Goal: Information Seeking & Learning: Learn about a topic

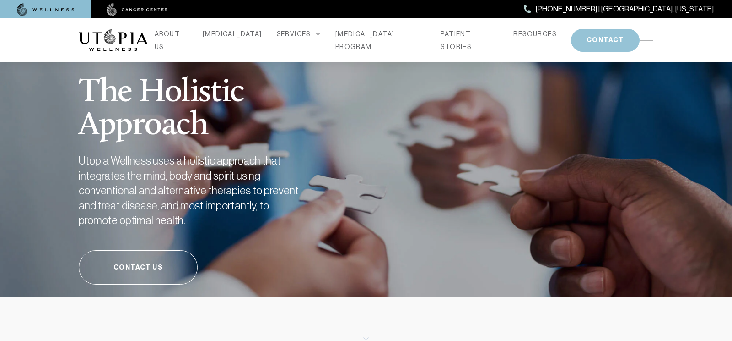
click at [592, 41] on button "CONTACT" at bounding box center [605, 40] width 69 height 23
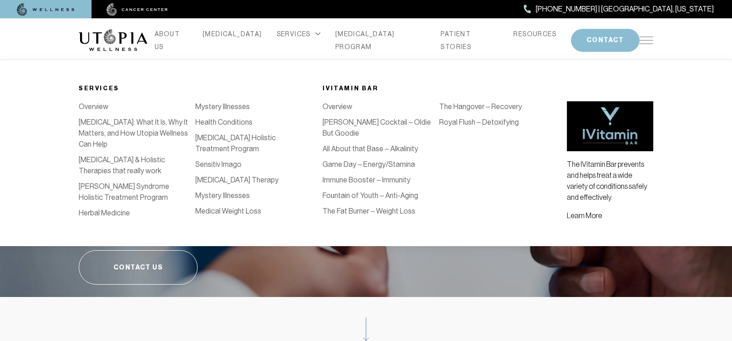
click at [301, 40] on div "SERVICES" at bounding box center [299, 33] width 44 height 13
click at [315, 36] on icon at bounding box center [317, 34] width 5 height 4
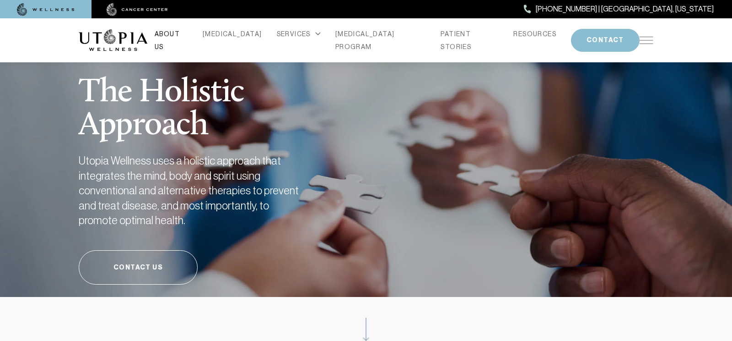
click at [188, 38] on link "ABOUT US" at bounding box center [171, 40] width 33 height 26
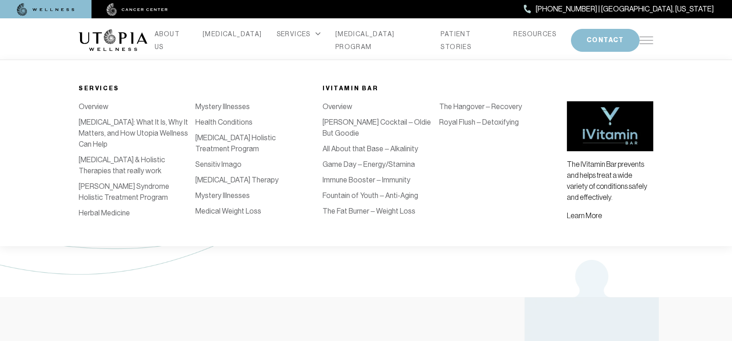
click at [101, 105] on link "Overview" at bounding box center [94, 106] width 30 height 9
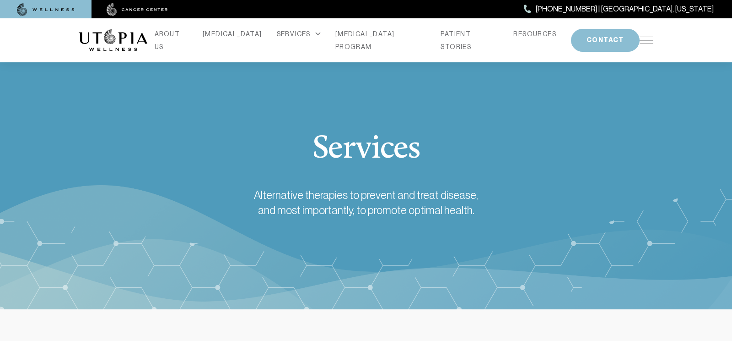
click at [40, 9] on img at bounding box center [46, 9] width 58 height 13
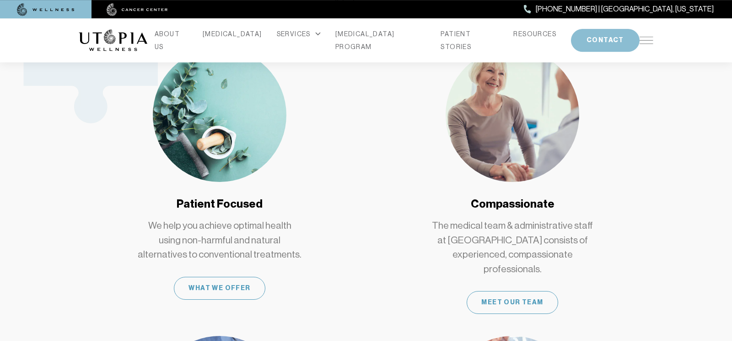
scroll to position [497, 0]
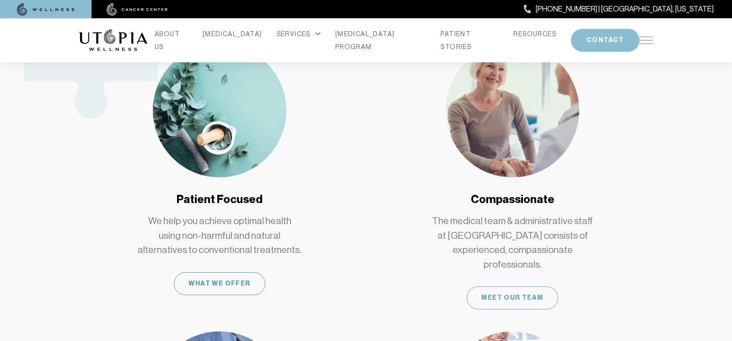
click at [521, 286] on div "Meet Our Team" at bounding box center [513, 297] width 92 height 23
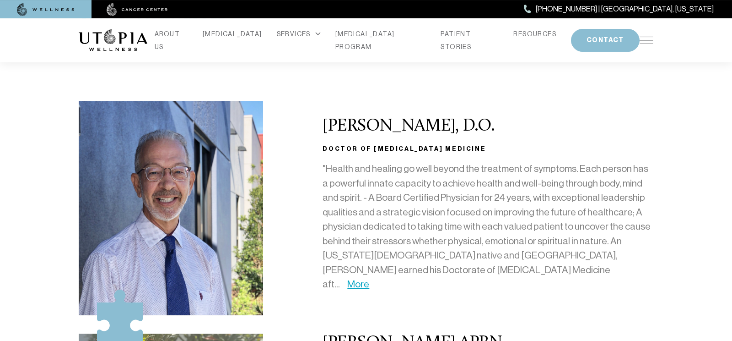
scroll to position [100, 0]
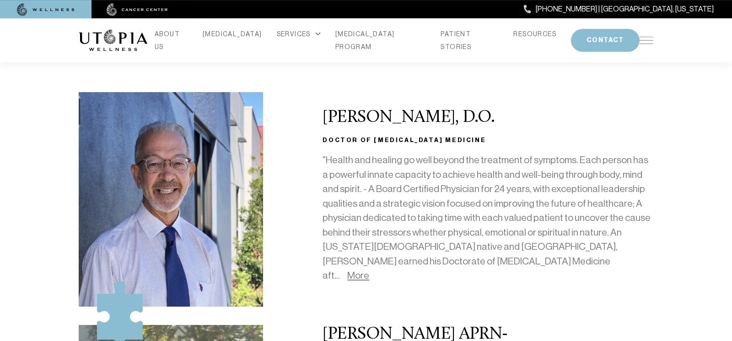
click at [369, 270] on link "More" at bounding box center [358, 275] width 22 height 11
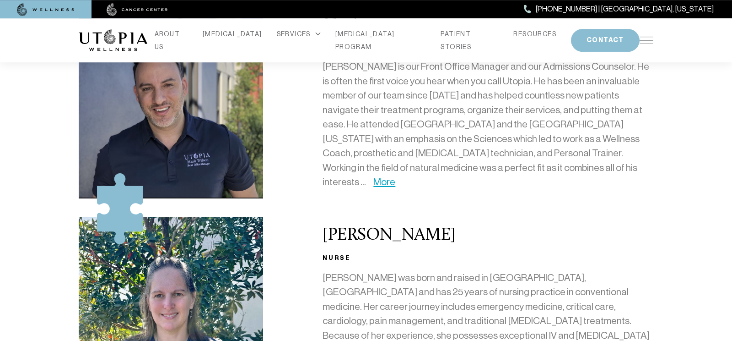
scroll to position [762, 0]
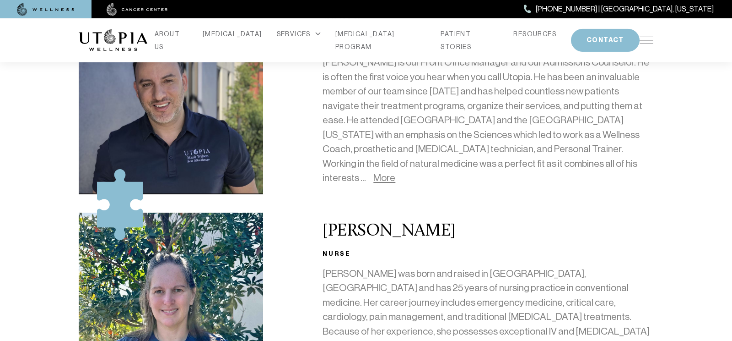
click at [395, 172] on link "More" at bounding box center [384, 177] width 22 height 11
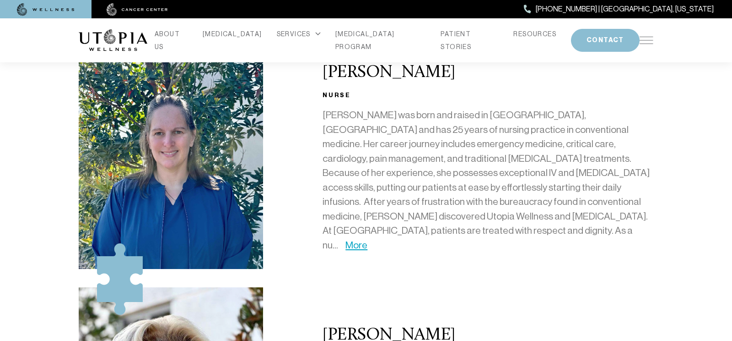
scroll to position [1008, 0]
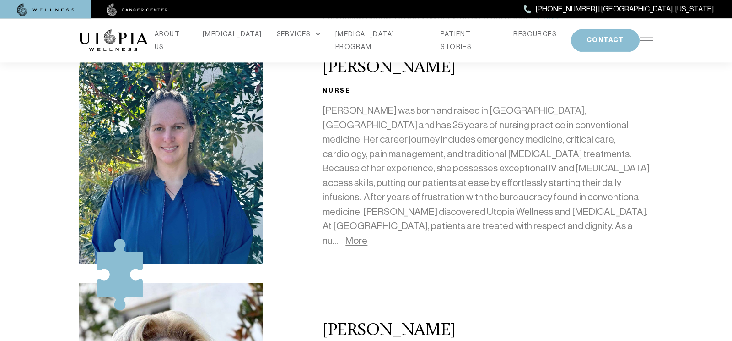
click at [368, 235] on link "More" at bounding box center [357, 240] width 22 height 11
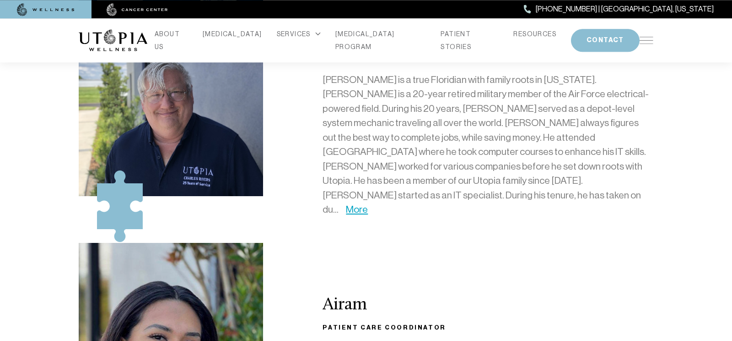
scroll to position [2048, 0]
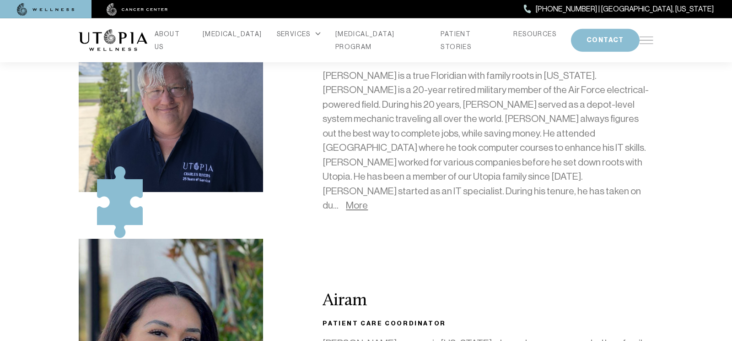
click at [368, 200] on link "More" at bounding box center [357, 205] width 22 height 11
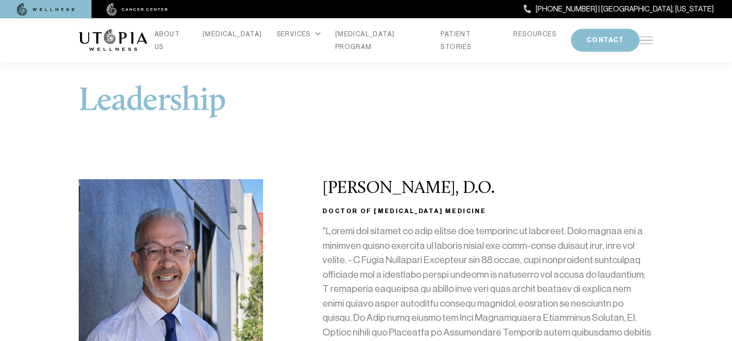
scroll to position [0, 0]
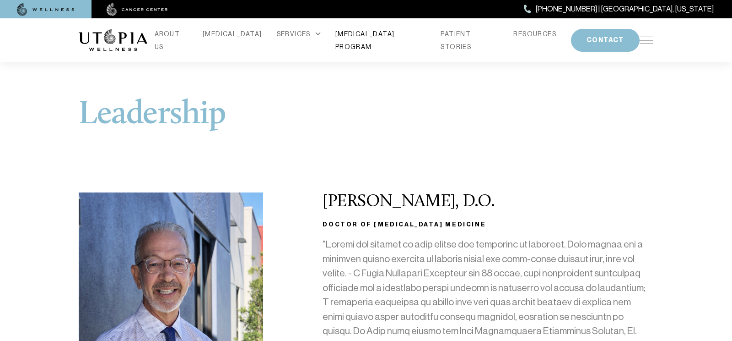
click at [385, 38] on link "[MEDICAL_DATA] PROGRAM" at bounding box center [381, 40] width 91 height 26
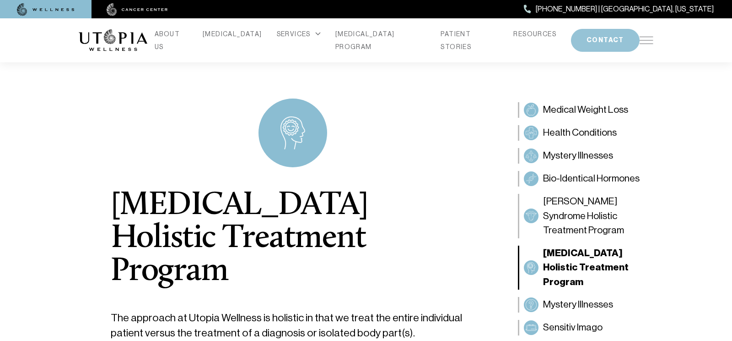
click at [589, 39] on button "CONTACT" at bounding box center [605, 40] width 69 height 23
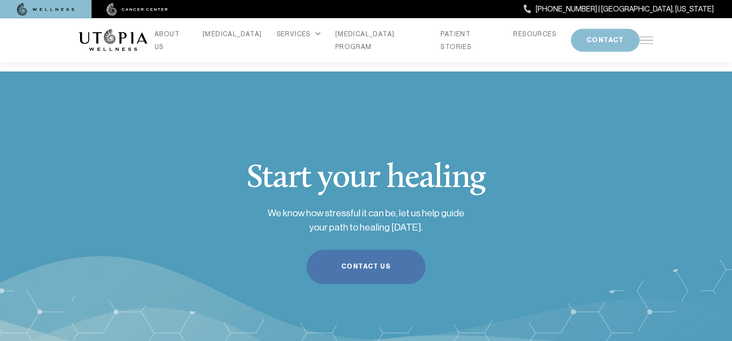
scroll to position [2957, 0]
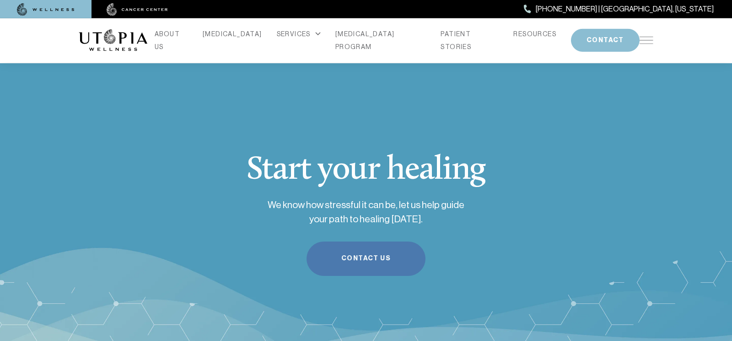
click at [372, 241] on link "Contact Us" at bounding box center [366, 258] width 119 height 34
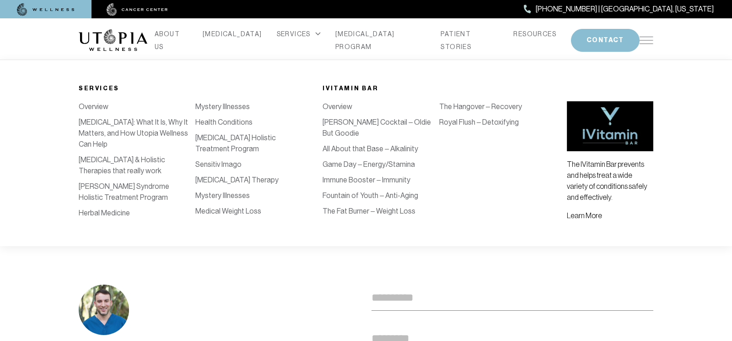
click at [221, 181] on link "[MEDICAL_DATA] Therapy" at bounding box center [236, 179] width 83 height 9
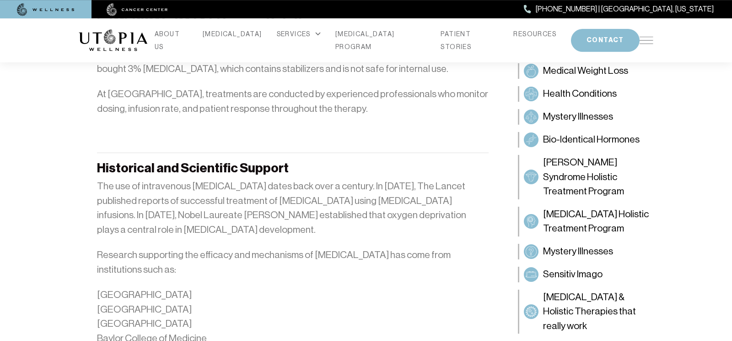
scroll to position [1046, 0]
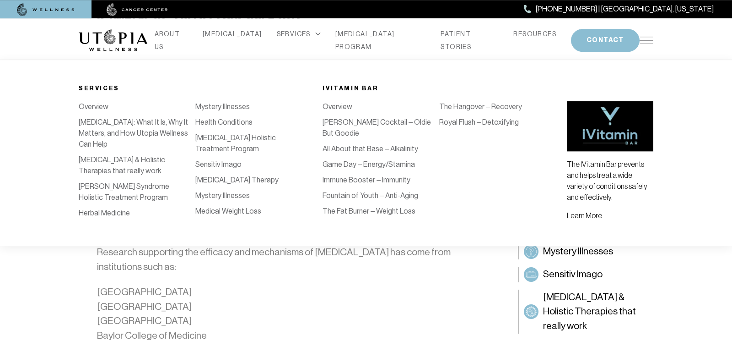
click at [384, 124] on link "[PERSON_NAME] Cocktail – Oldie But Goodie" at bounding box center [377, 128] width 108 height 20
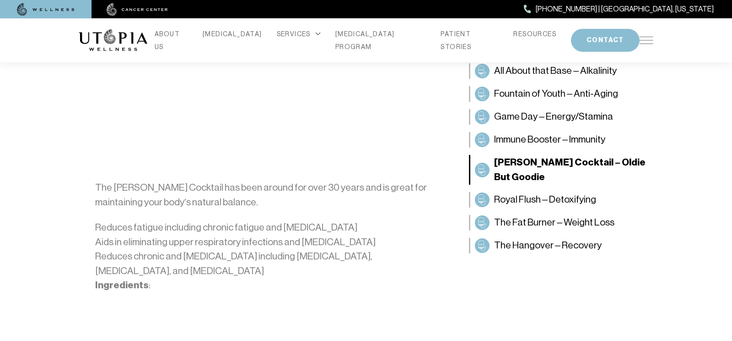
scroll to position [156, 0]
click at [577, 192] on span "Royal Flush – Detoxifying" at bounding box center [545, 199] width 102 height 15
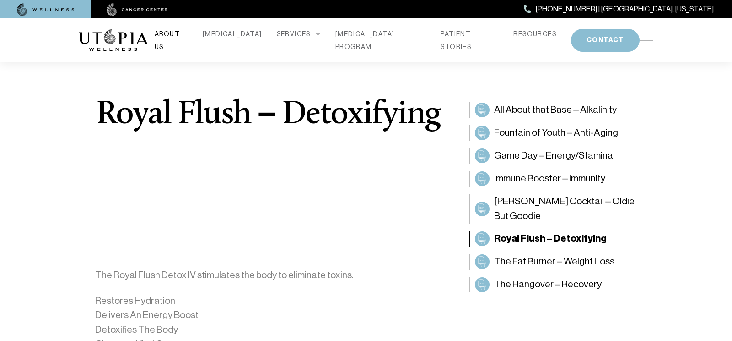
click at [188, 41] on link "ABOUT US" at bounding box center [171, 40] width 33 height 26
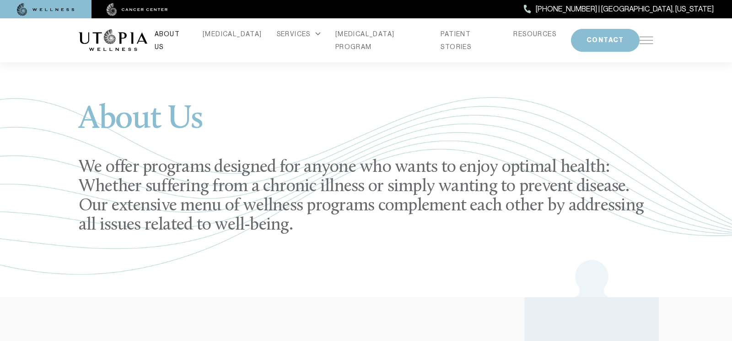
click at [188, 38] on link "ABOUT US" at bounding box center [171, 40] width 33 height 26
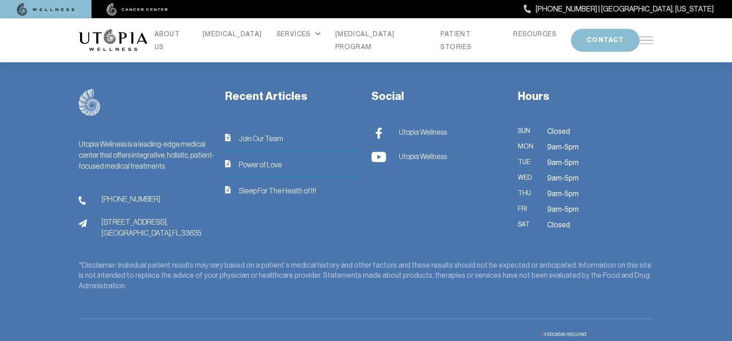
scroll to position [855, 0]
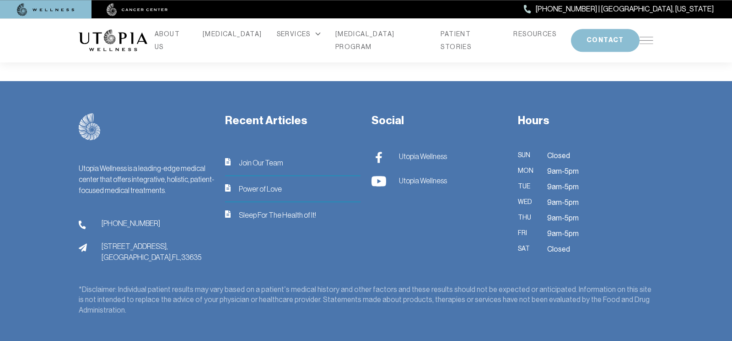
click at [255, 157] on span "Join Our Team" at bounding box center [261, 162] width 44 height 11
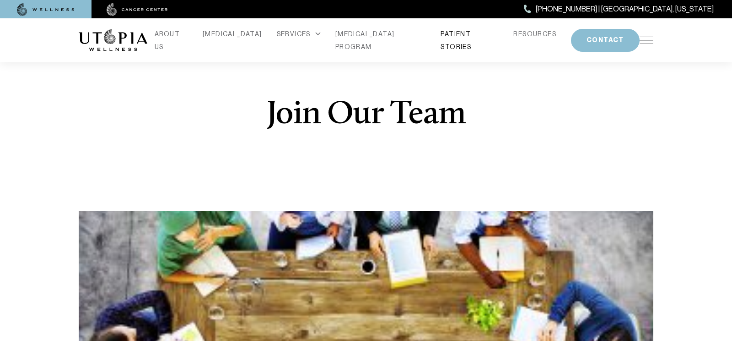
click at [449, 36] on link "PATIENT STORIES" at bounding box center [470, 40] width 58 height 26
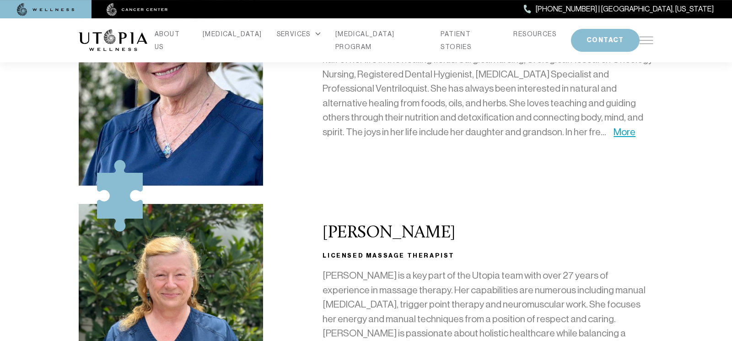
scroll to position [1232, 0]
